Goal: Task Accomplishment & Management: Use online tool/utility

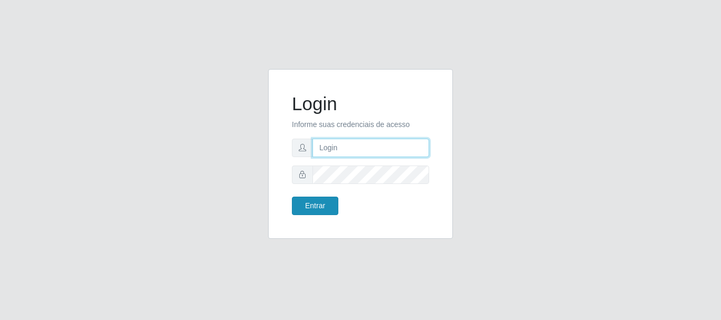
type input "caio@B1"
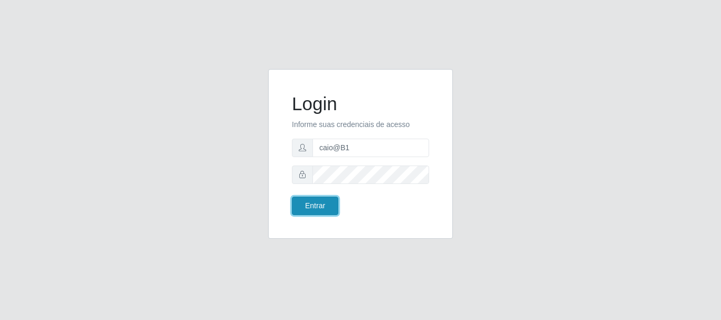
click at [332, 203] on button "Entrar" at bounding box center [315, 206] width 46 height 18
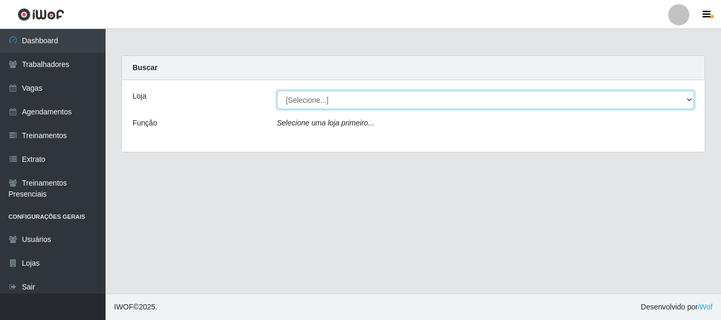
click at [346, 91] on select "[Selecione...] Bemais Supermercados - B1 [GEOGRAPHIC_DATA]" at bounding box center [485, 100] width 417 height 18
select select "403"
click at [277, 91] on select "[Selecione...] Bemais Supermercados - B1 [GEOGRAPHIC_DATA]" at bounding box center [485, 100] width 417 height 18
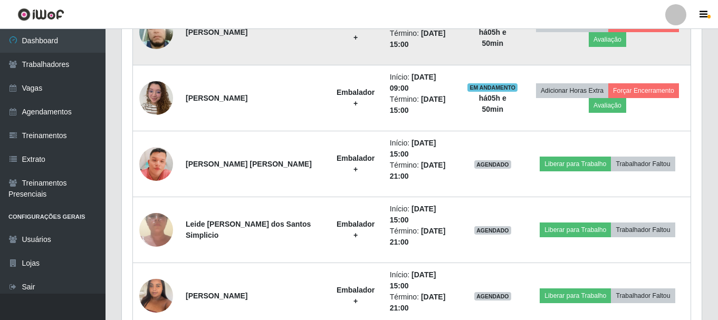
scroll to position [364, 0]
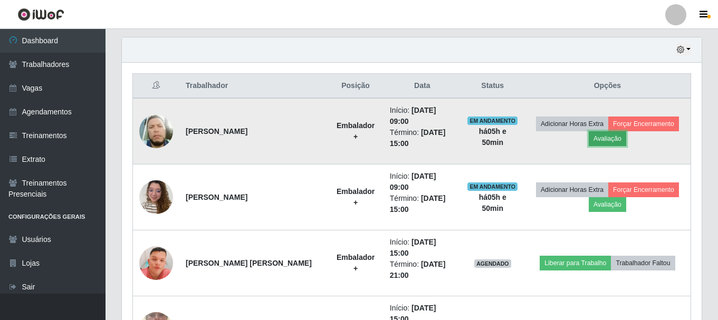
click at [613, 139] on button "Avaliação" at bounding box center [607, 138] width 37 height 15
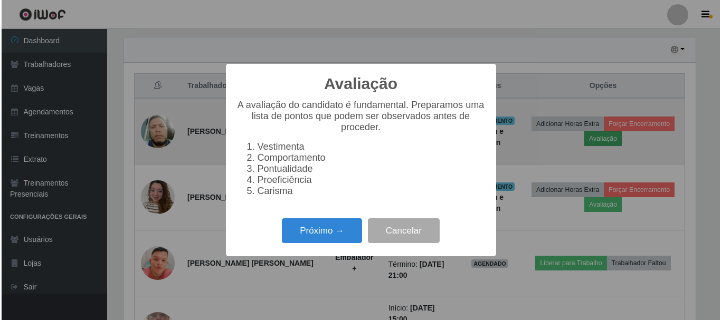
scroll to position [219, 575]
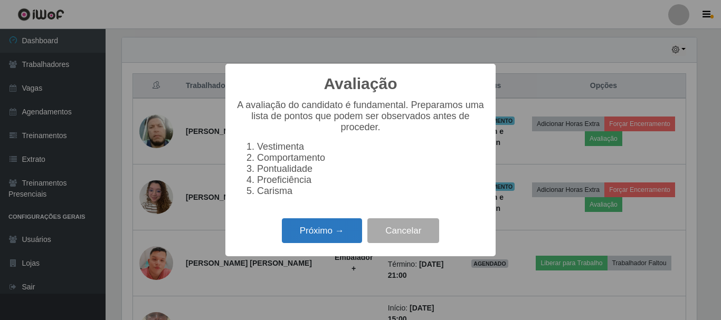
click at [304, 234] on button "Próximo →" at bounding box center [322, 230] width 80 height 25
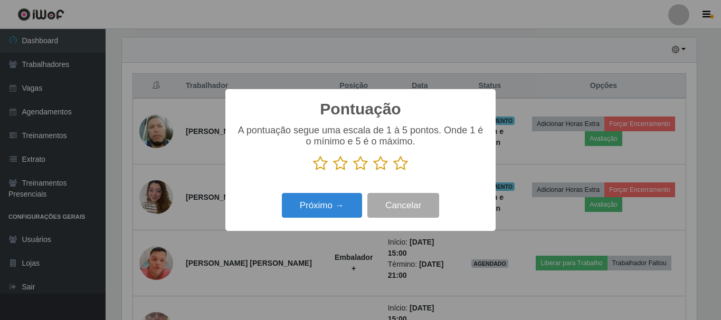
click at [396, 166] on icon at bounding box center [400, 164] width 15 height 16
click at [393, 171] on input "radio" at bounding box center [393, 171] width 0 height 0
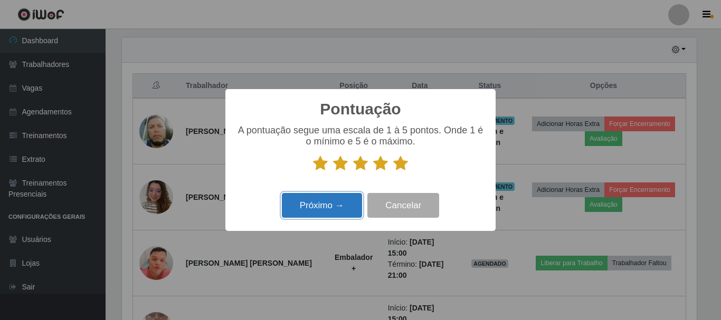
click at [321, 204] on button "Próximo →" at bounding box center [322, 205] width 80 height 25
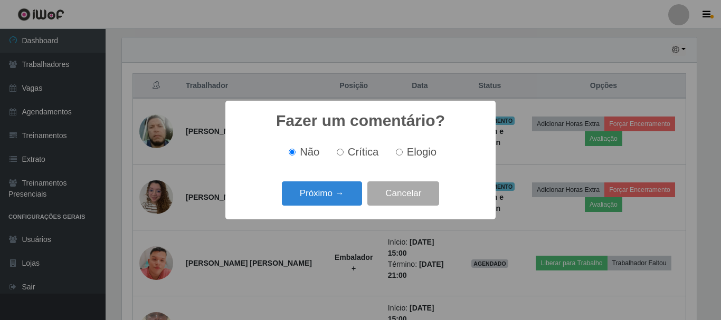
click at [321, 204] on button "Próximo →" at bounding box center [322, 194] width 80 height 25
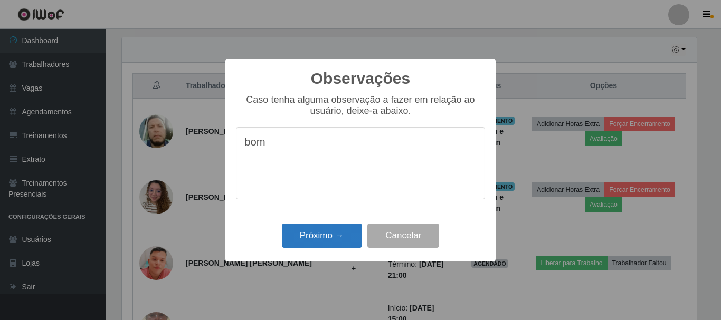
type textarea "bom"
click at [323, 234] on button "Próximo →" at bounding box center [322, 236] width 80 height 25
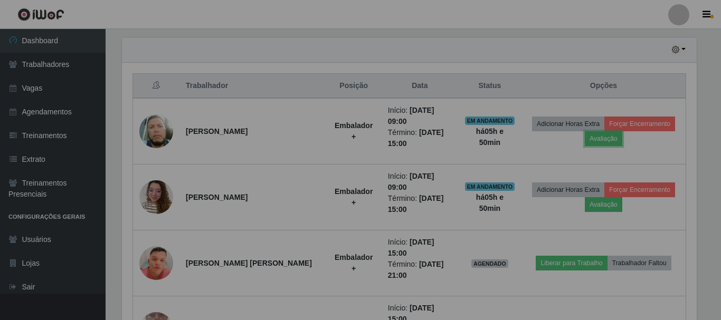
scroll to position [219, 580]
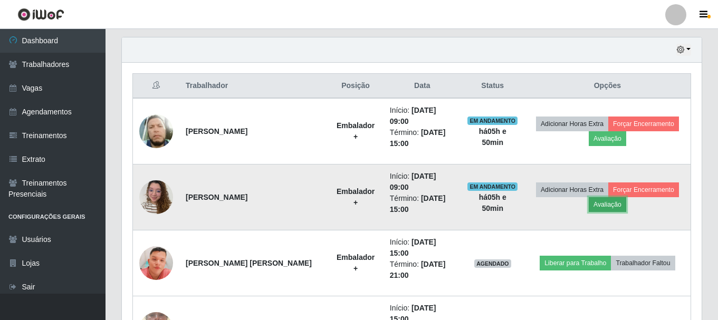
click at [611, 205] on button "Avaliação" at bounding box center [607, 204] width 37 height 15
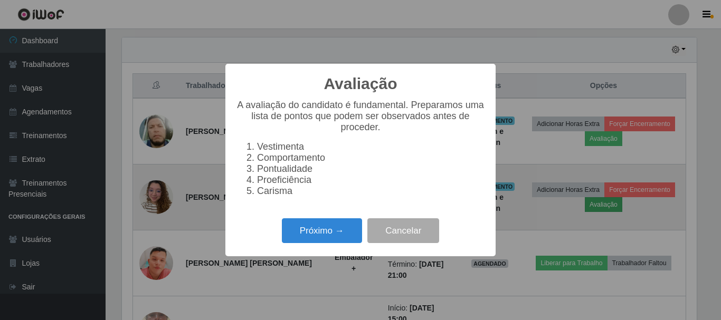
scroll to position [219, 575]
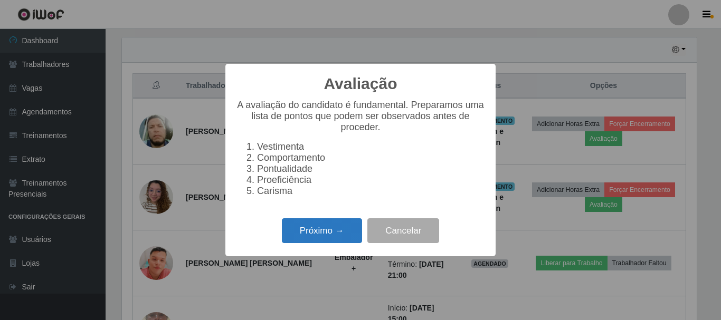
click at [327, 231] on button "Próximo →" at bounding box center [322, 230] width 80 height 25
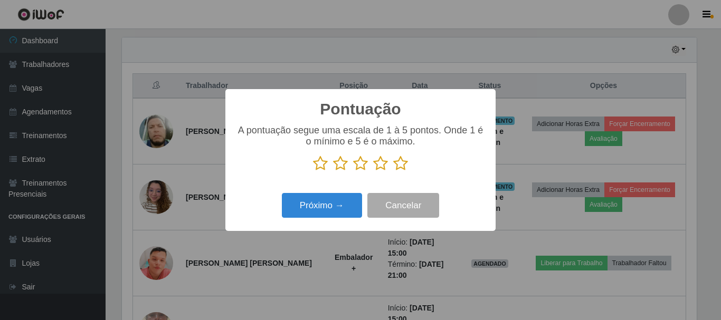
scroll to position [527440, 527084]
click at [402, 165] on icon at bounding box center [400, 164] width 15 height 16
click at [393, 171] on input "radio" at bounding box center [393, 171] width 0 height 0
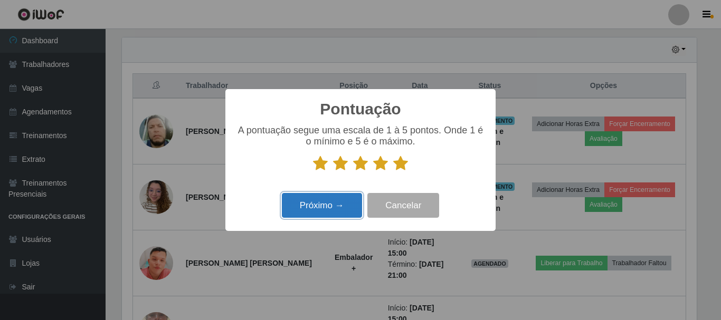
click at [309, 208] on button "Próximo →" at bounding box center [322, 205] width 80 height 25
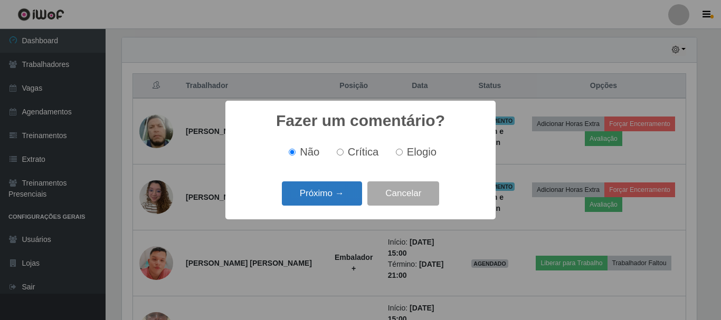
click at [318, 192] on button "Próximo →" at bounding box center [322, 194] width 80 height 25
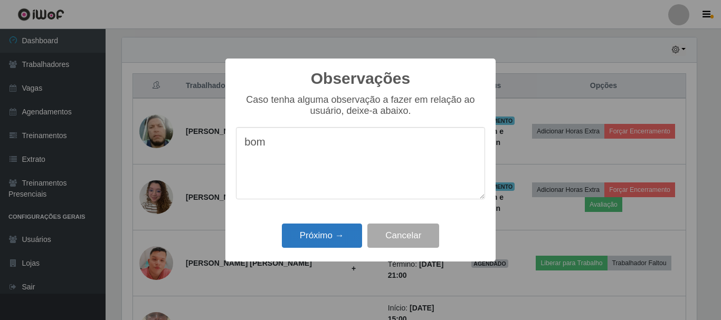
type textarea "bom"
click at [342, 233] on button "Próximo →" at bounding box center [322, 236] width 80 height 25
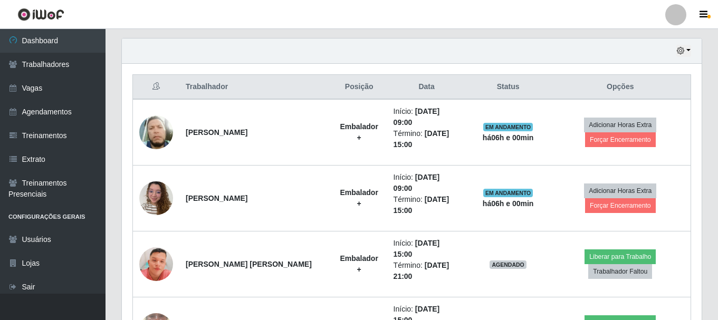
scroll to position [364, 0]
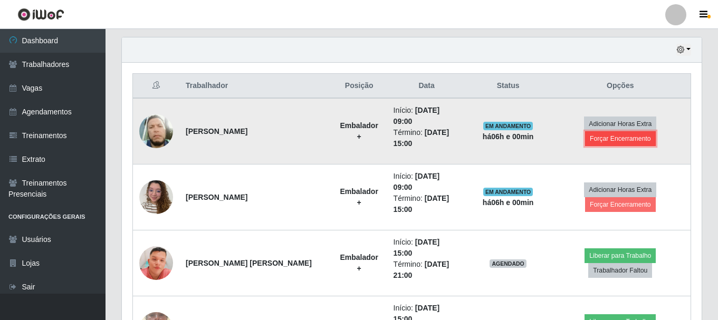
click at [624, 139] on button "Forçar Encerramento" at bounding box center [620, 138] width 71 height 15
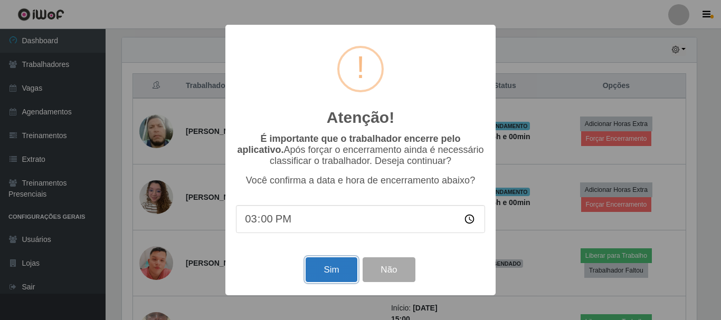
click at [314, 269] on button "Sim" at bounding box center [331, 269] width 51 height 25
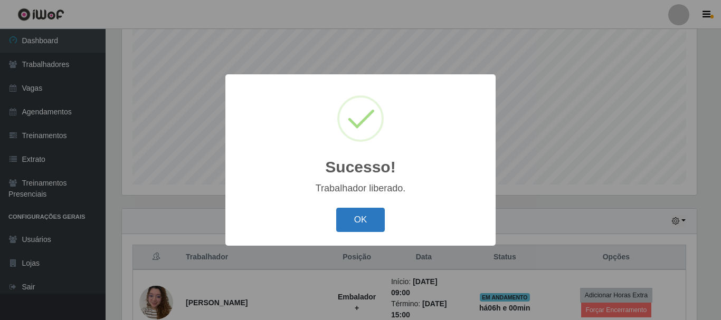
click at [378, 228] on button "OK" at bounding box center [360, 220] width 49 height 25
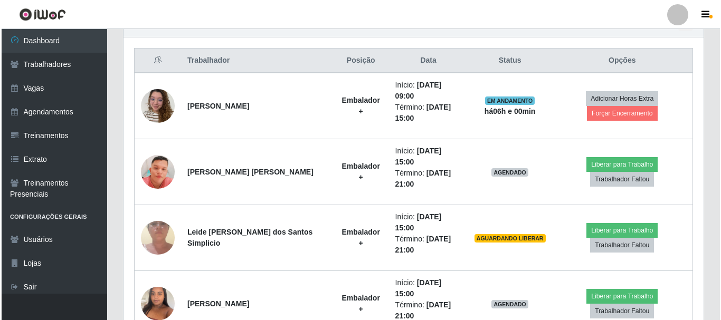
scroll to position [404, 0]
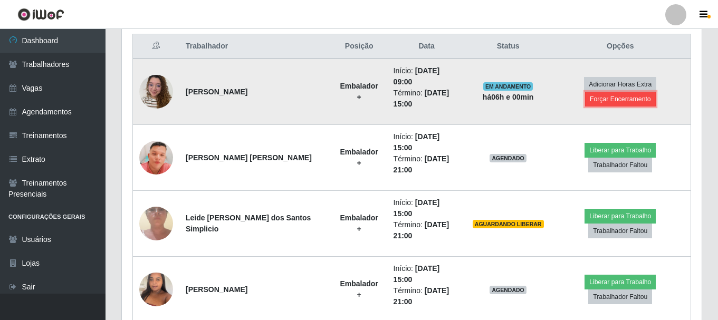
click at [628, 99] on button "Forçar Encerramento" at bounding box center [620, 99] width 71 height 15
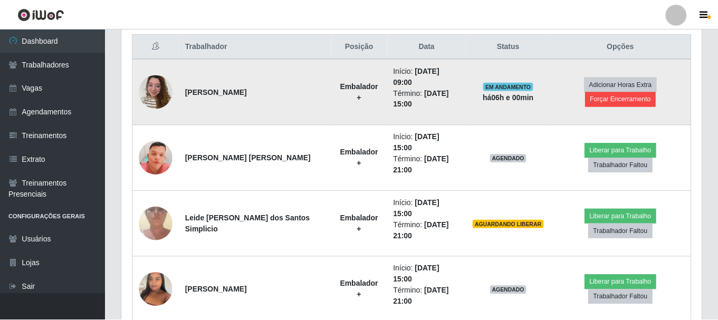
scroll to position [219, 575]
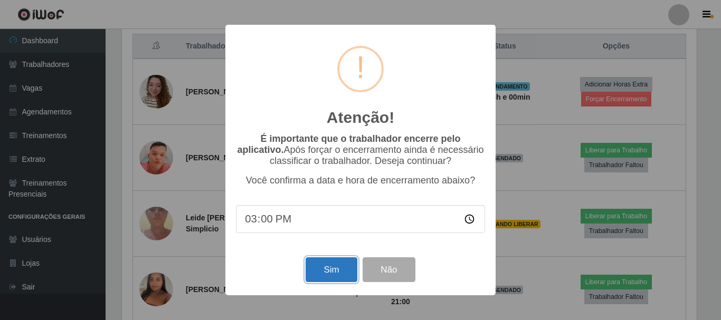
click at [344, 269] on button "Sim" at bounding box center [331, 269] width 51 height 25
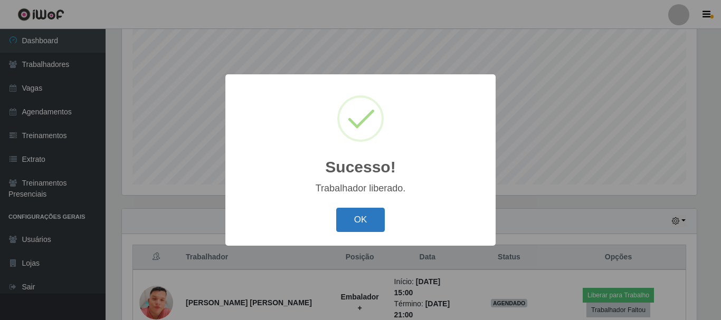
click at [348, 219] on button "OK" at bounding box center [360, 220] width 49 height 25
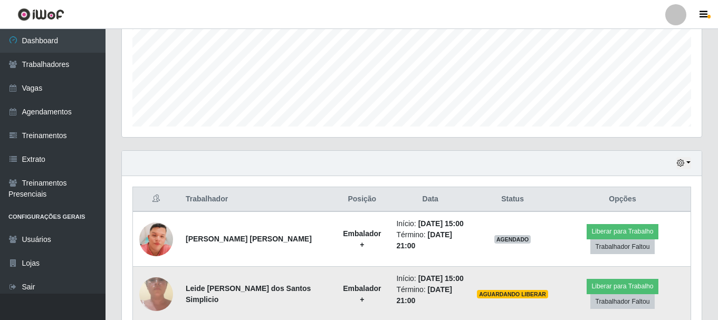
scroll to position [351, 0]
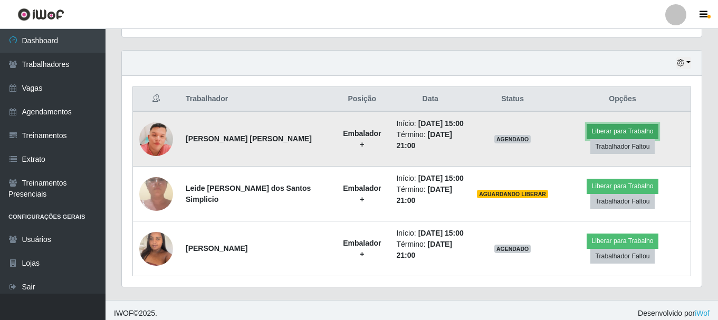
click at [635, 133] on button "Liberar para Trabalho" at bounding box center [622, 131] width 71 height 15
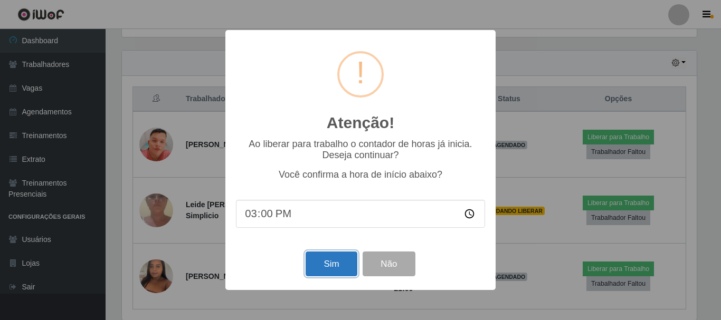
click at [315, 259] on button "Sim" at bounding box center [331, 264] width 51 height 25
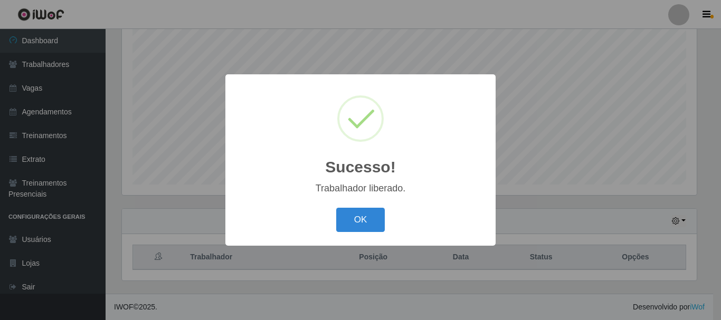
scroll to position [0, 0]
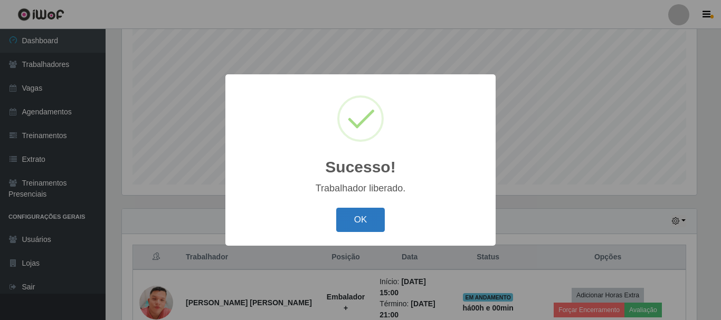
click at [361, 220] on button "OK" at bounding box center [360, 220] width 49 height 25
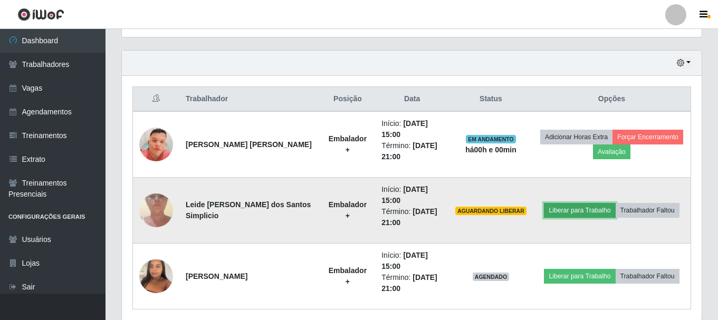
click at [583, 214] on button "Liberar para Trabalho" at bounding box center [579, 210] width 71 height 15
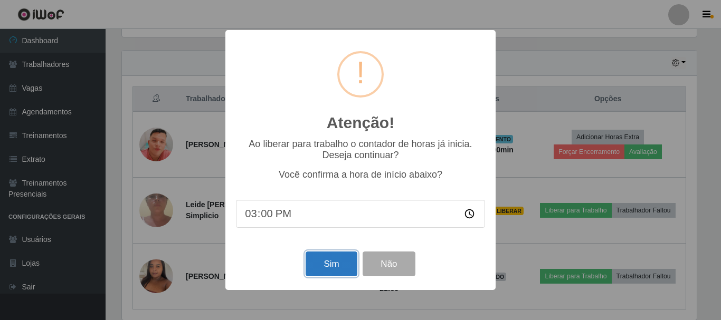
click at [327, 274] on button "Sim" at bounding box center [331, 264] width 51 height 25
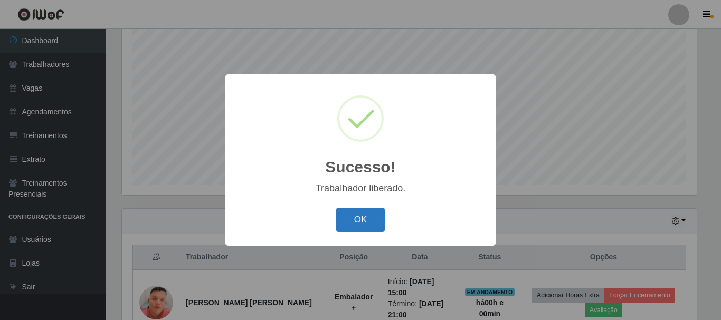
click at [358, 221] on button "OK" at bounding box center [360, 220] width 49 height 25
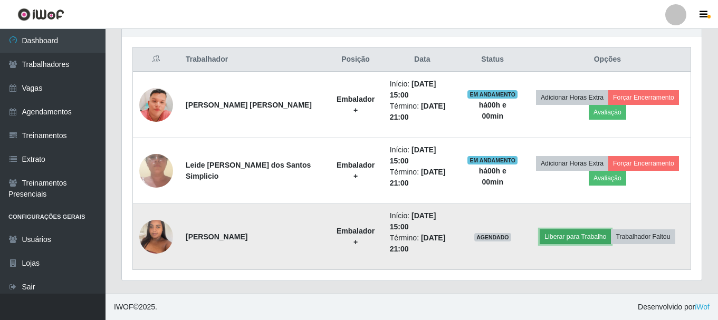
click at [585, 237] on button "Liberar para Trabalho" at bounding box center [575, 237] width 71 height 15
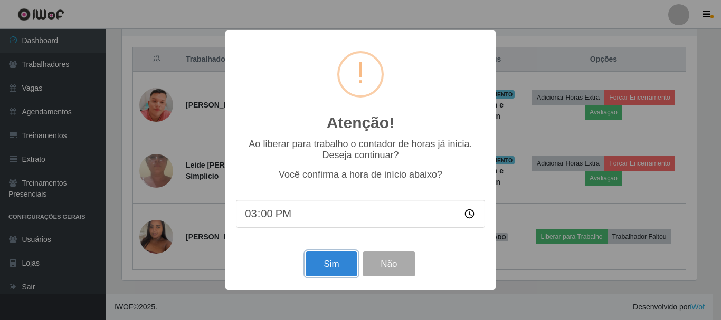
drag, startPoint x: 311, startPoint y: 270, endPoint x: 320, endPoint y: 268, distance: 9.1
click at [311, 270] on button "Sim" at bounding box center [331, 264] width 51 height 25
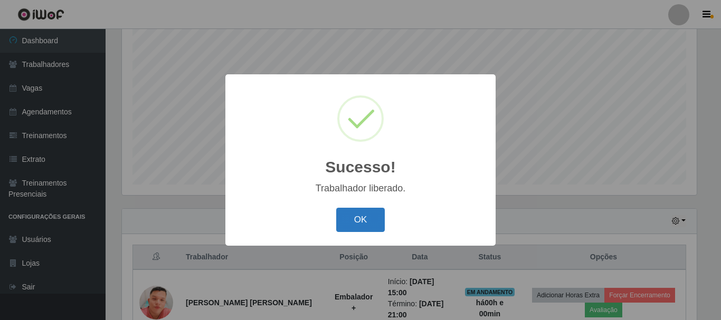
click at [349, 228] on button "OK" at bounding box center [360, 220] width 49 height 25
